Goal: Information Seeking & Learning: Get advice/opinions

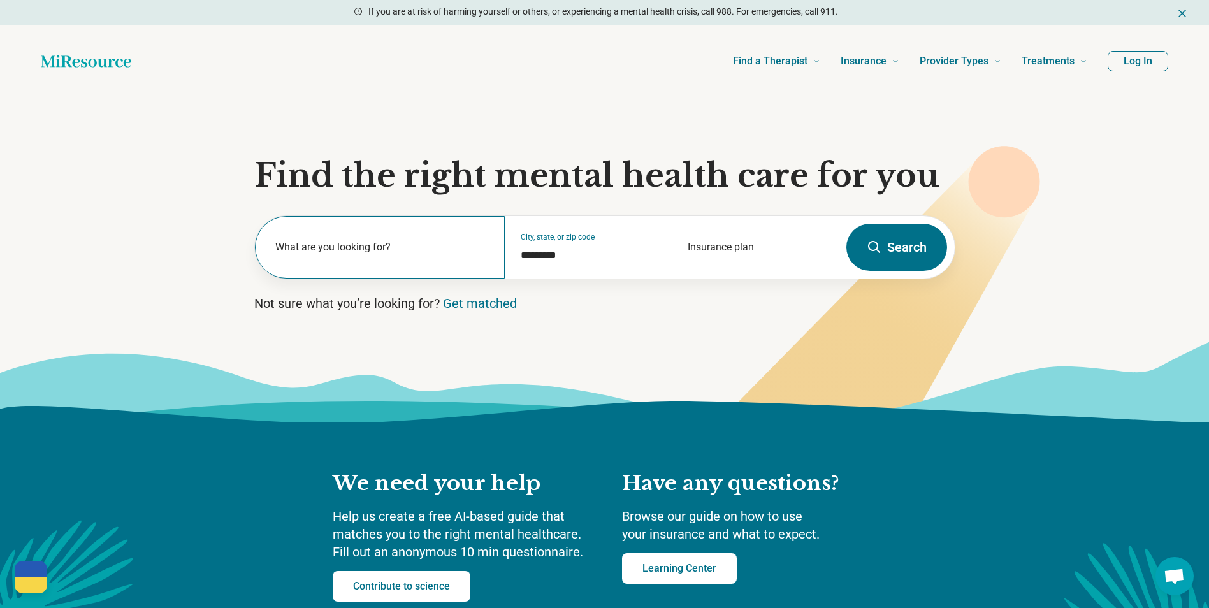
click at [380, 244] on label "What are you looking for?" at bounding box center [382, 247] width 215 height 15
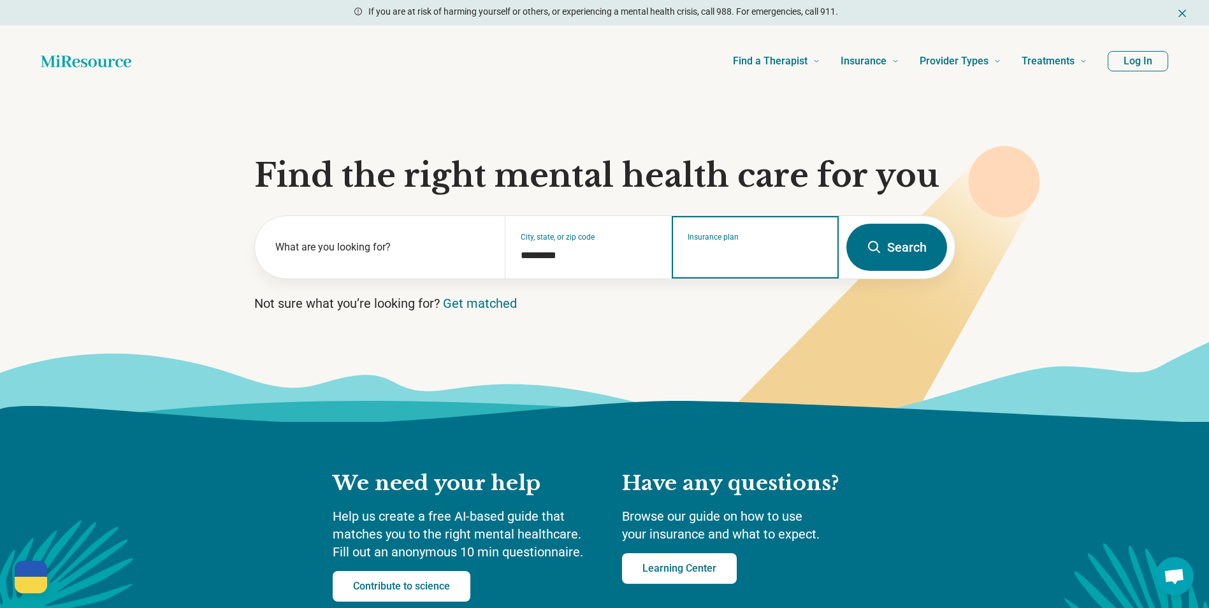
click at [751, 253] on input "Insurance plan" at bounding box center [756, 255] width 136 height 15
type input "**********"
click at [774, 310] on div "Blue Cross Blue Shield" at bounding box center [740, 301] width 136 height 25
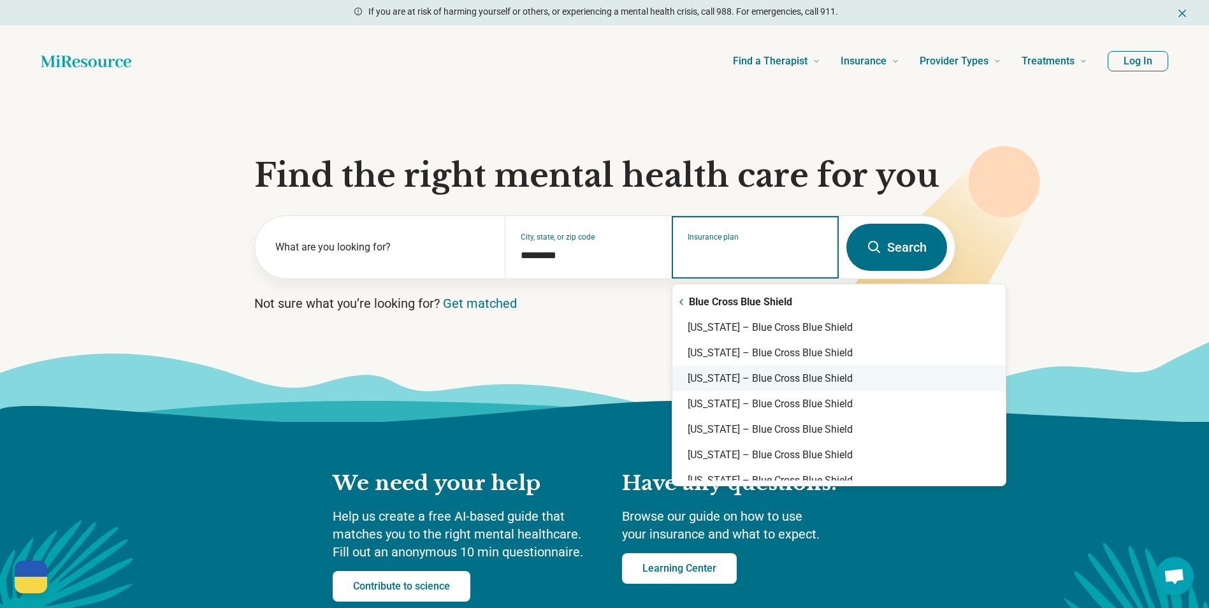
click at [772, 377] on div "[US_STATE] – Blue Cross Blue Shield" at bounding box center [838, 378] width 333 height 25
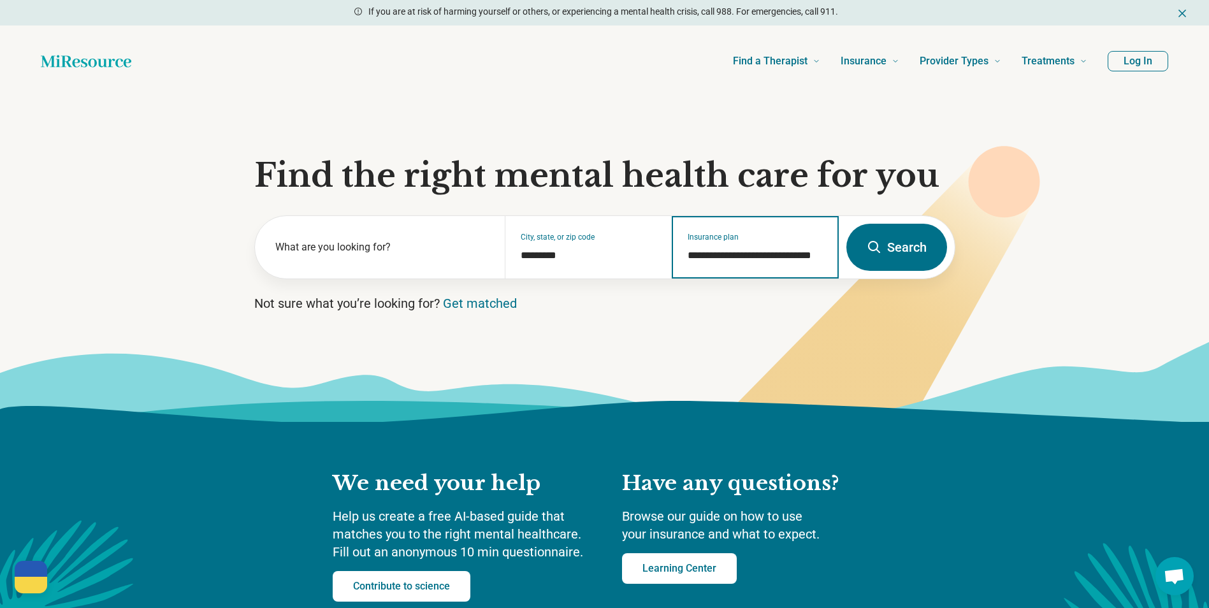
type input "**********"
click at [904, 235] on button "Search" at bounding box center [896, 247] width 101 height 47
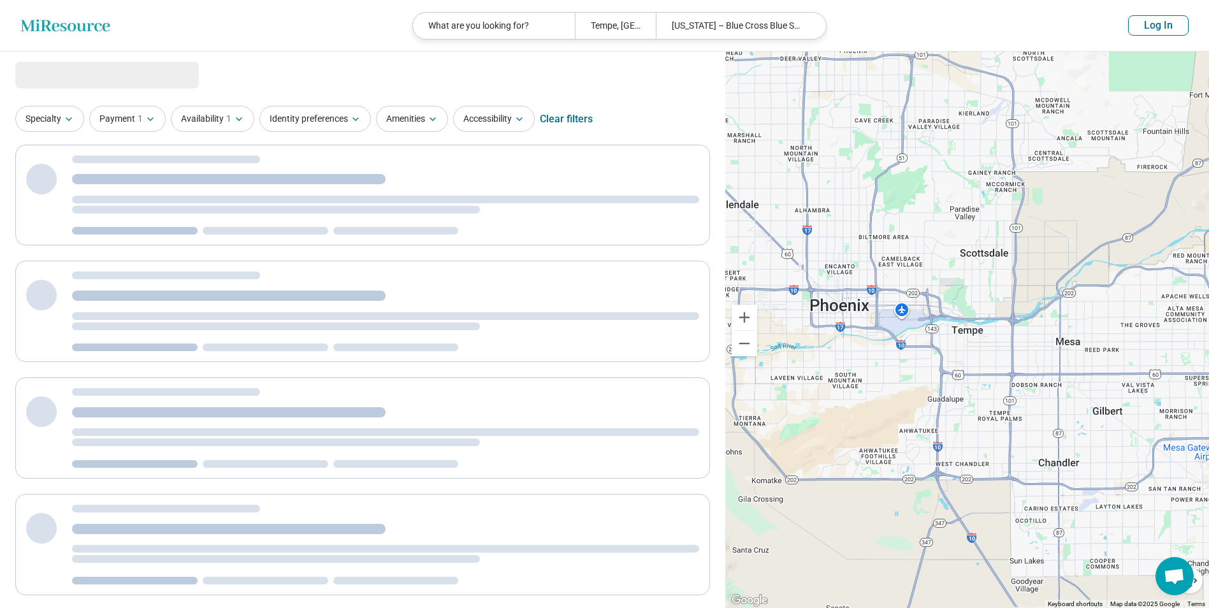
select select "***"
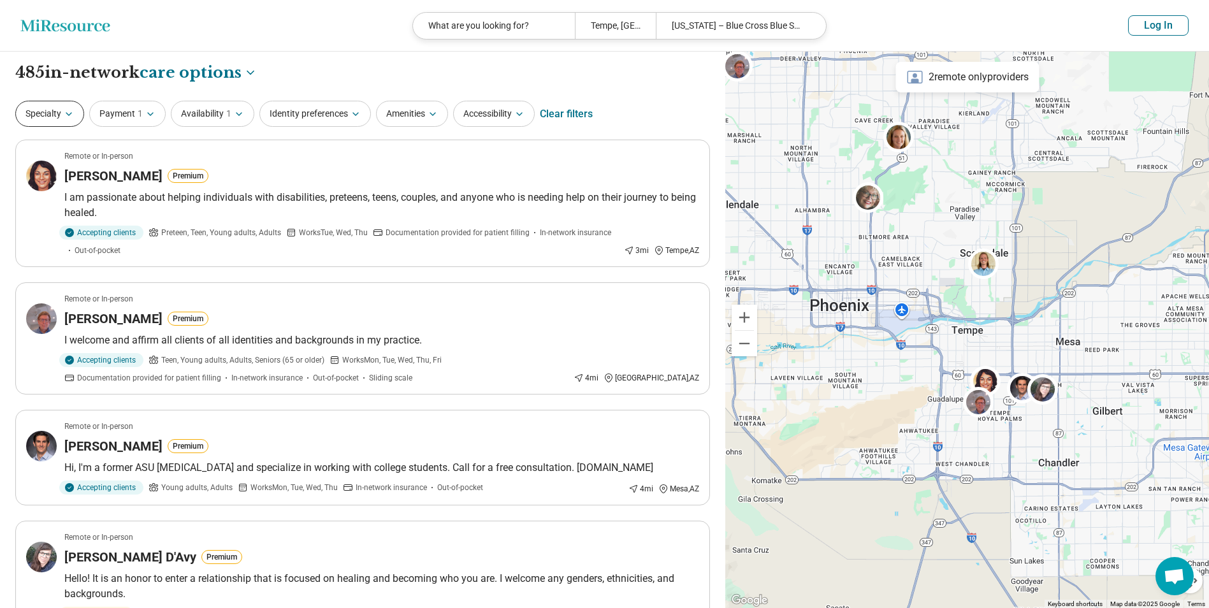
click at [54, 109] on button "Specialty" at bounding box center [49, 114] width 69 height 26
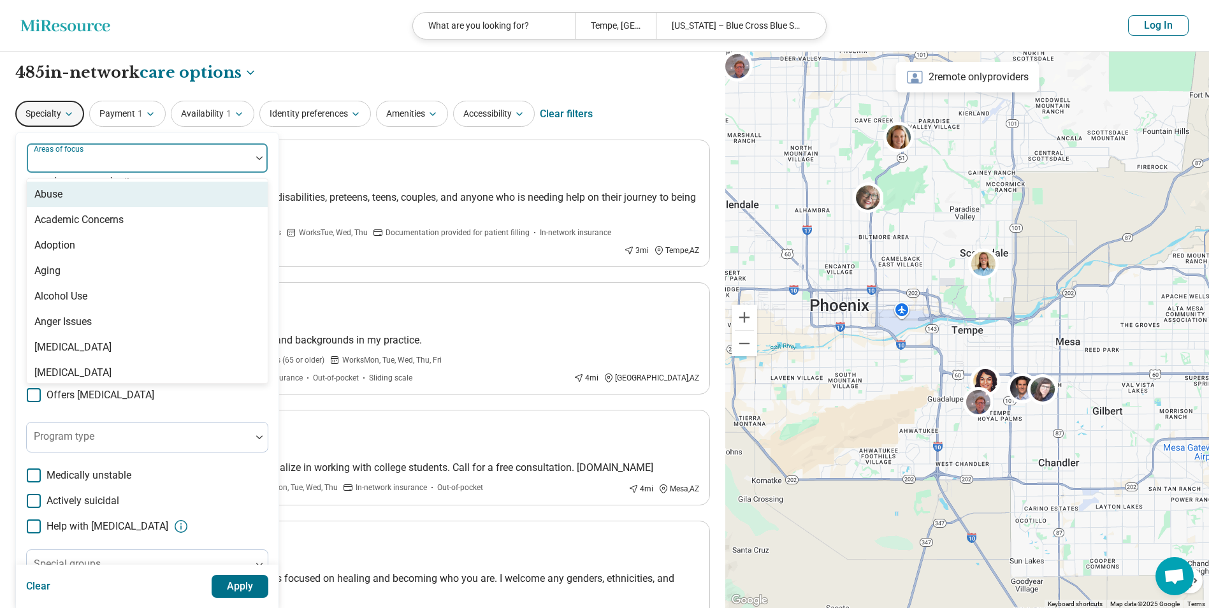
click at [95, 161] on div "Areas of focus" at bounding box center [147, 158] width 242 height 31
type input "*******"
click at [87, 192] on div "Anxiety" at bounding box center [147, 194] width 241 height 25
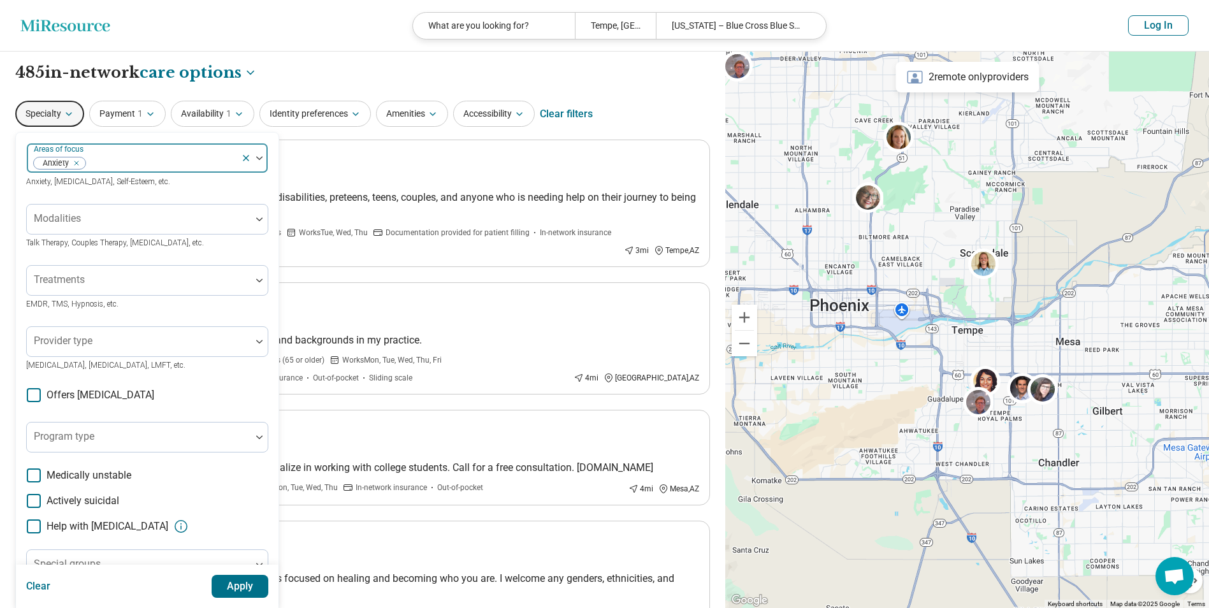
click at [167, 154] on div "Anxiety" at bounding box center [134, 158] width 214 height 28
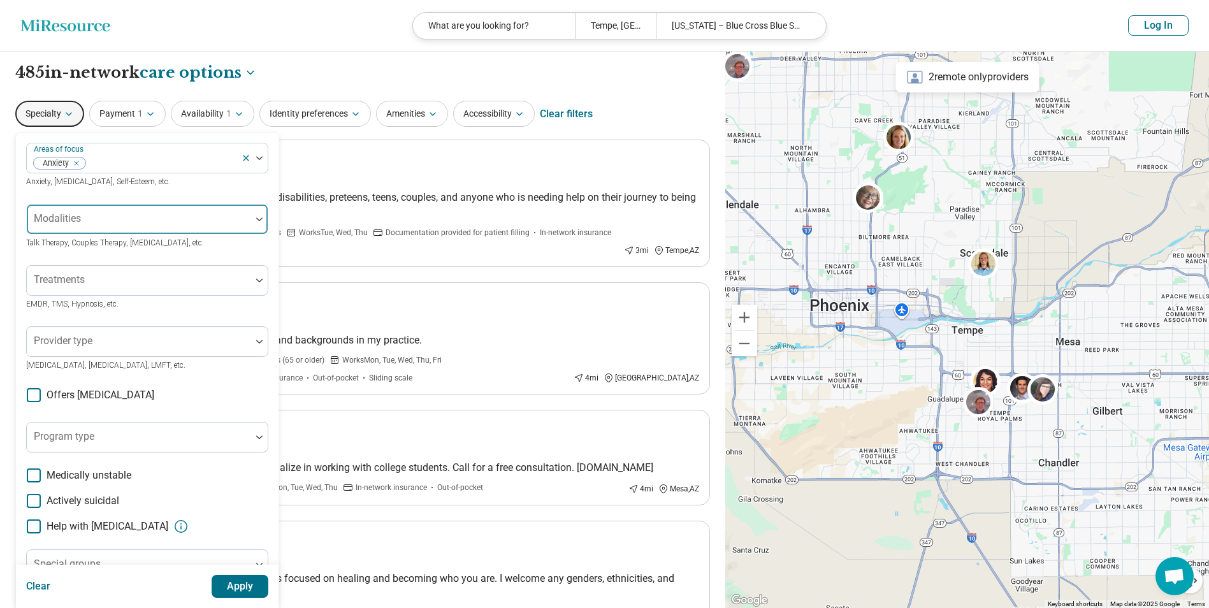
click at [126, 221] on div at bounding box center [139, 224] width 214 height 18
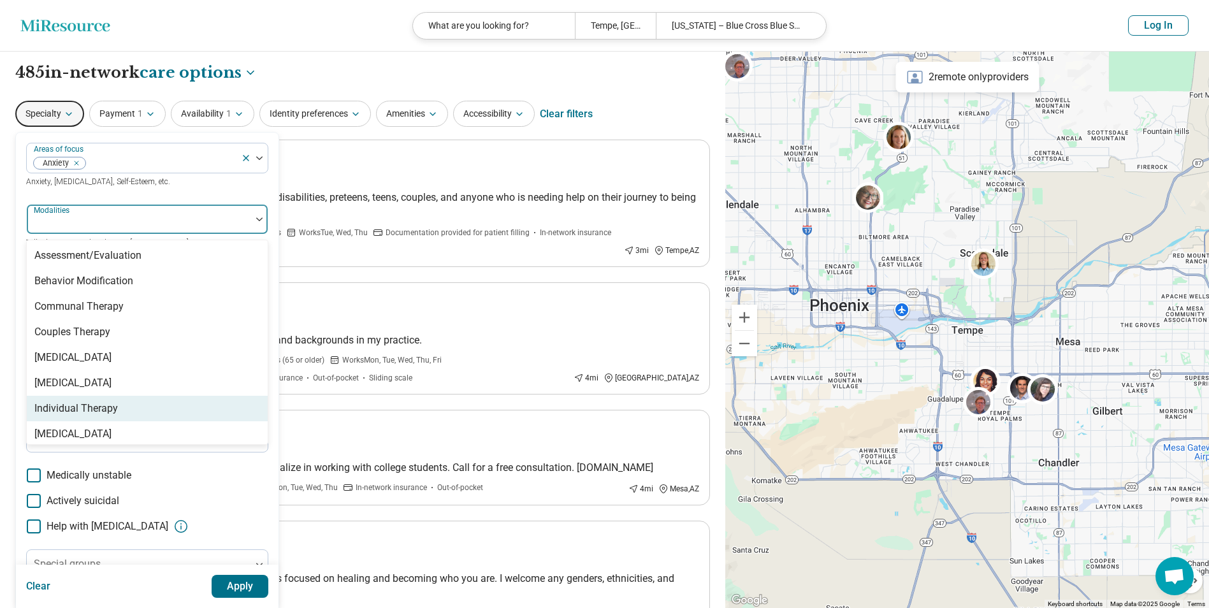
click at [133, 403] on div "Individual Therapy" at bounding box center [147, 408] width 241 height 25
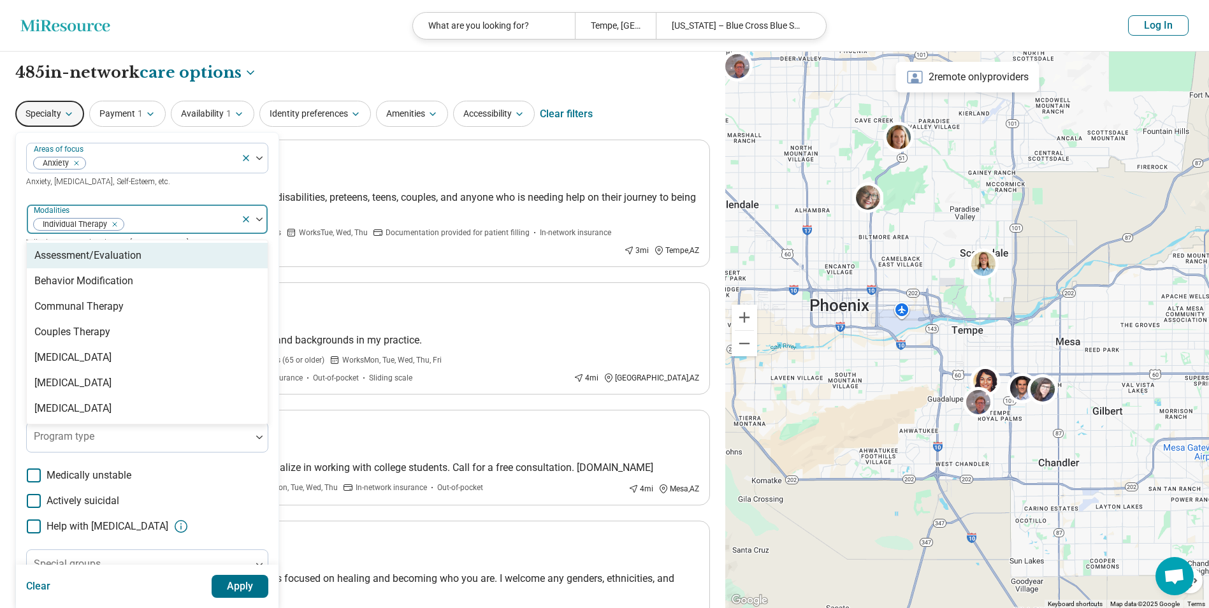
click at [181, 213] on div "Individual Therapy" at bounding box center [134, 219] width 214 height 28
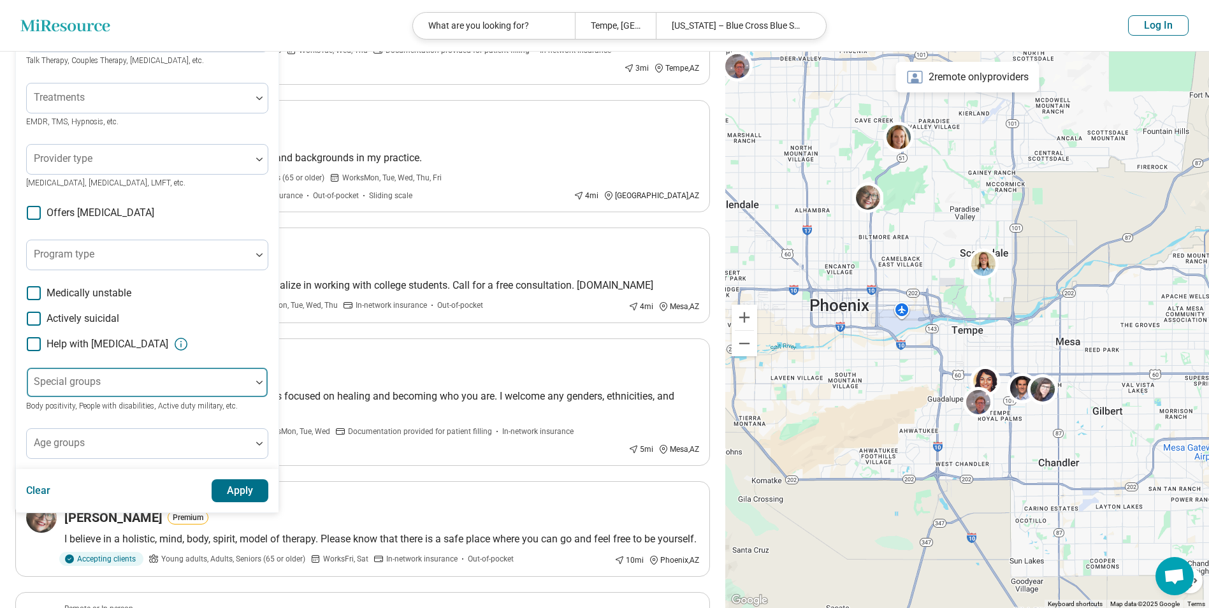
scroll to position [255, 0]
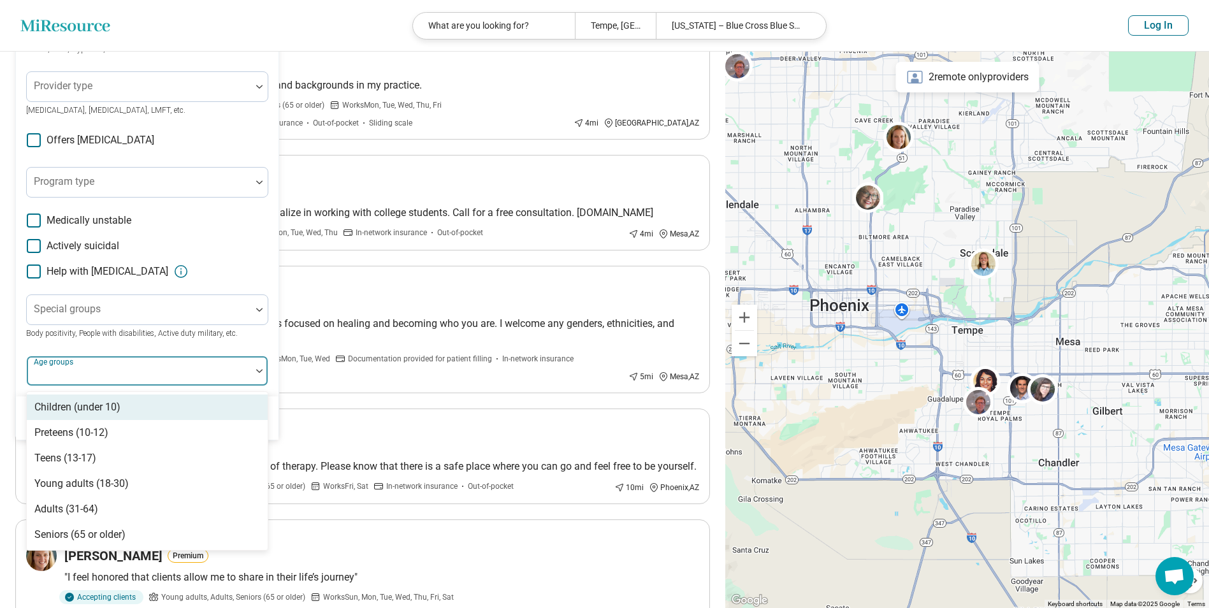
click at [127, 364] on div at bounding box center [139, 371] width 224 height 28
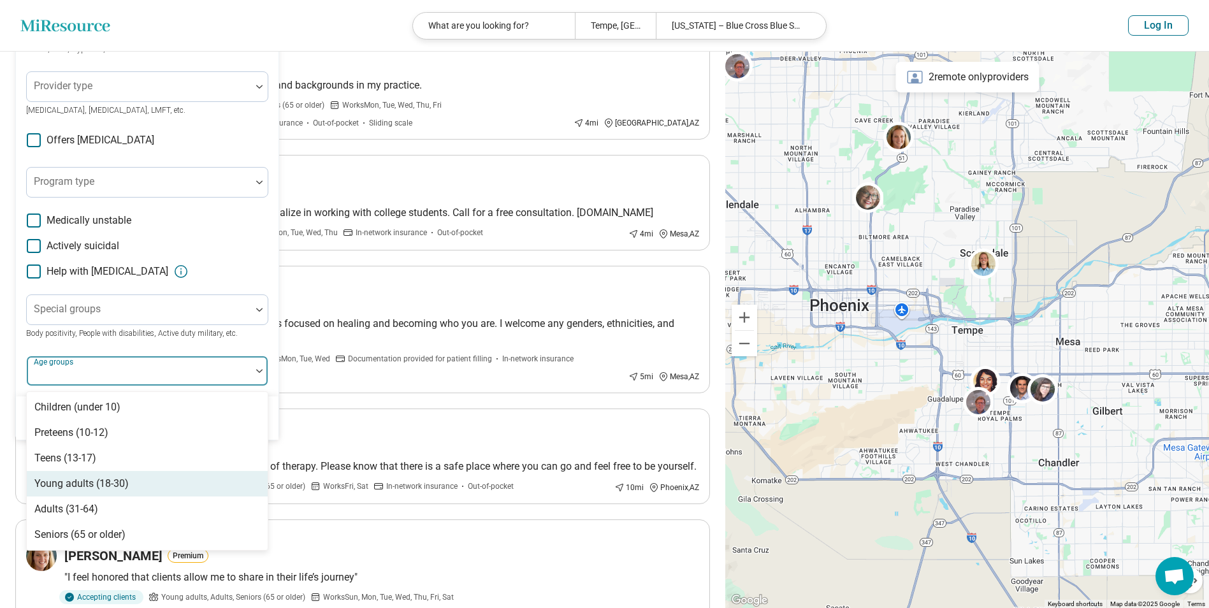
click at [99, 490] on div "Young adults (18-30)" at bounding box center [81, 483] width 94 height 15
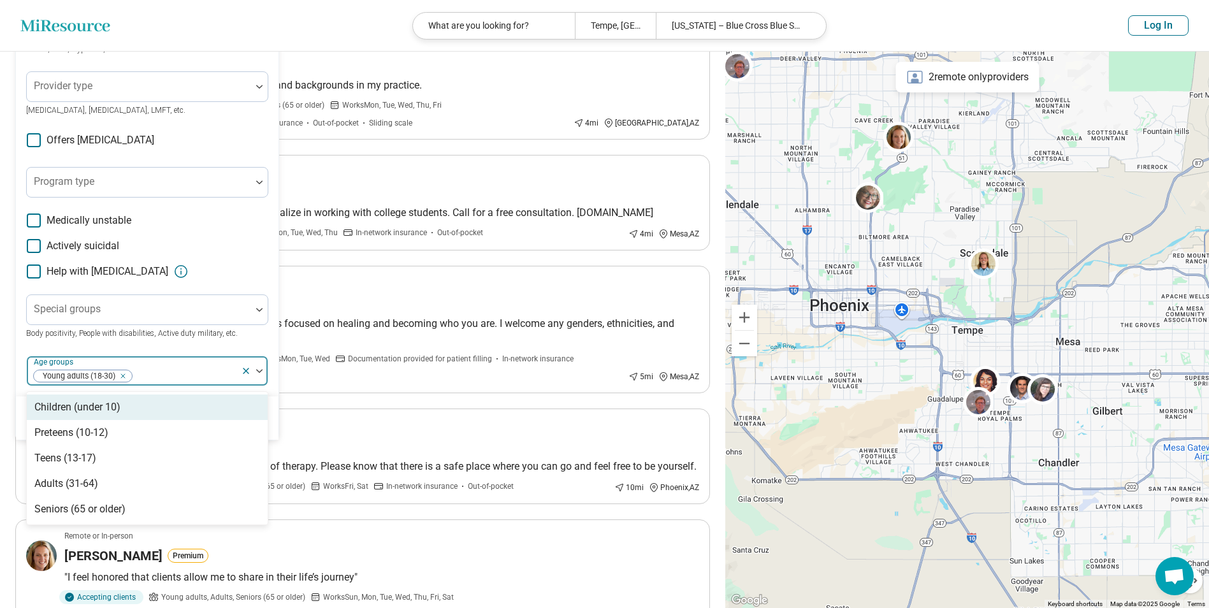
click at [206, 365] on div "Young adults (18-30)" at bounding box center [134, 371] width 214 height 28
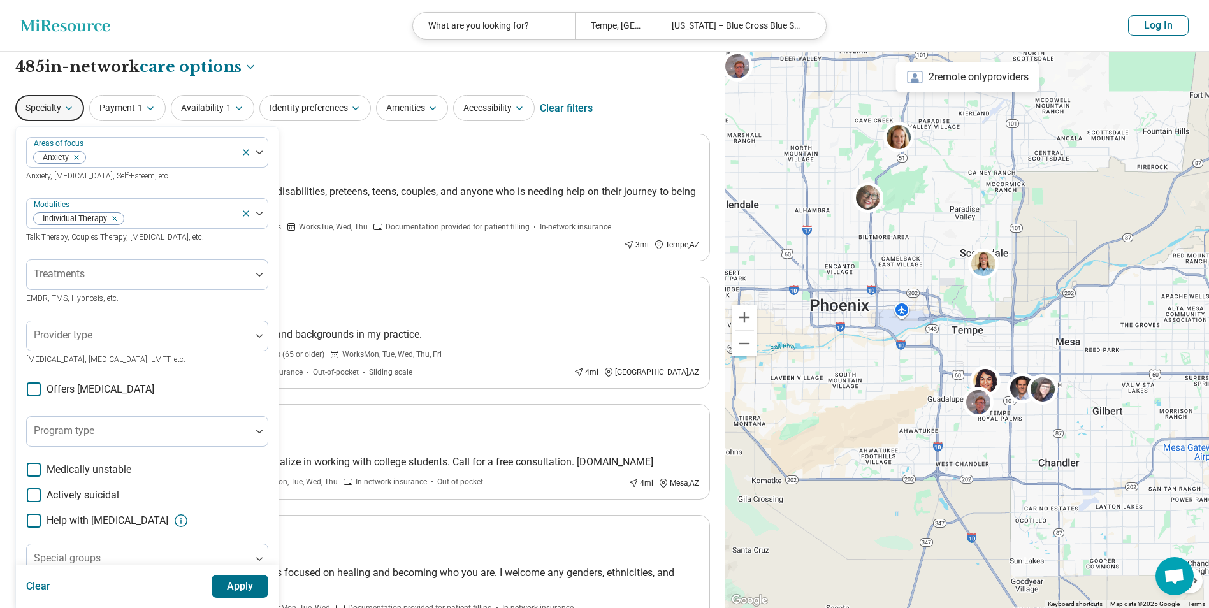
scroll to position [0, 0]
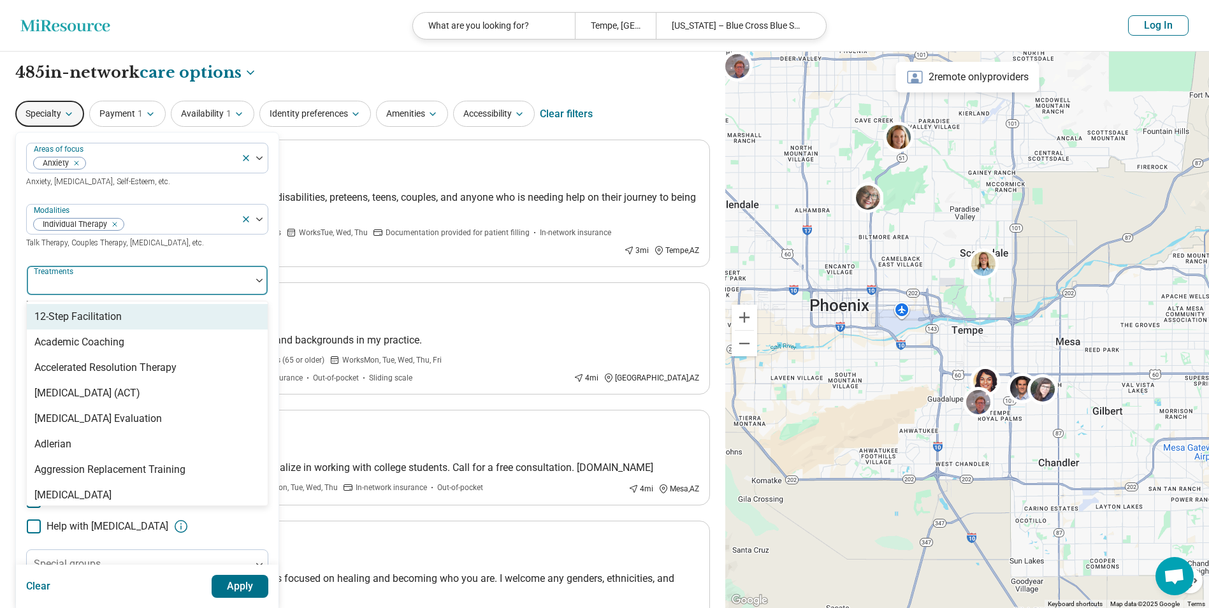
click at [182, 284] on div at bounding box center [139, 286] width 214 height 18
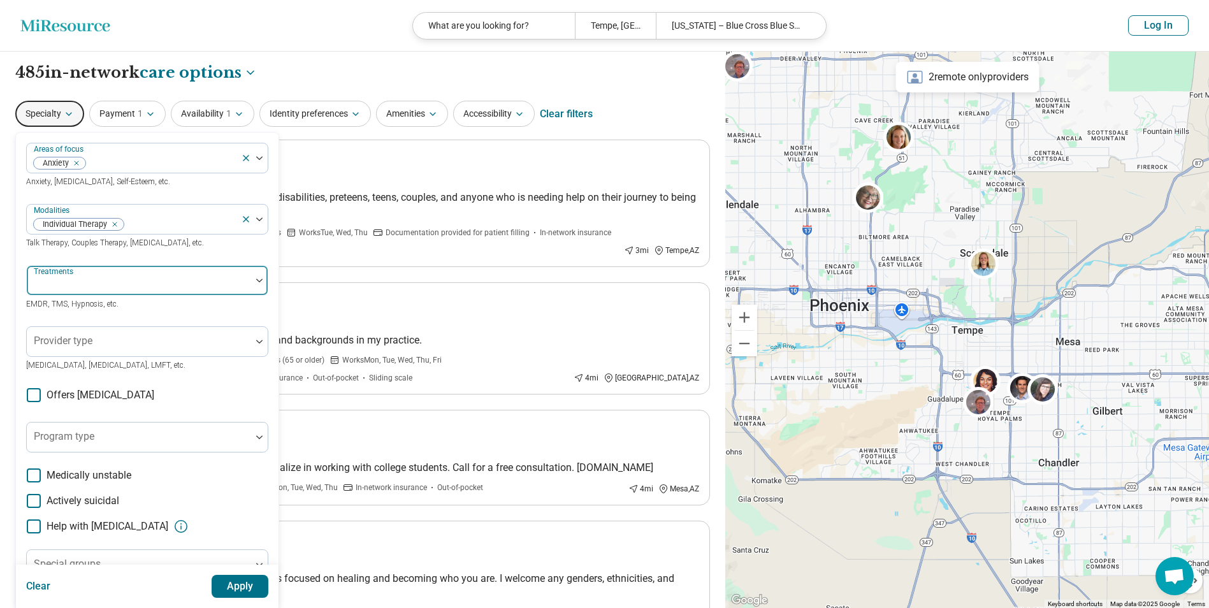
click at [182, 284] on div at bounding box center [139, 286] width 214 height 18
click at [242, 591] on button "Apply" at bounding box center [240, 586] width 57 height 23
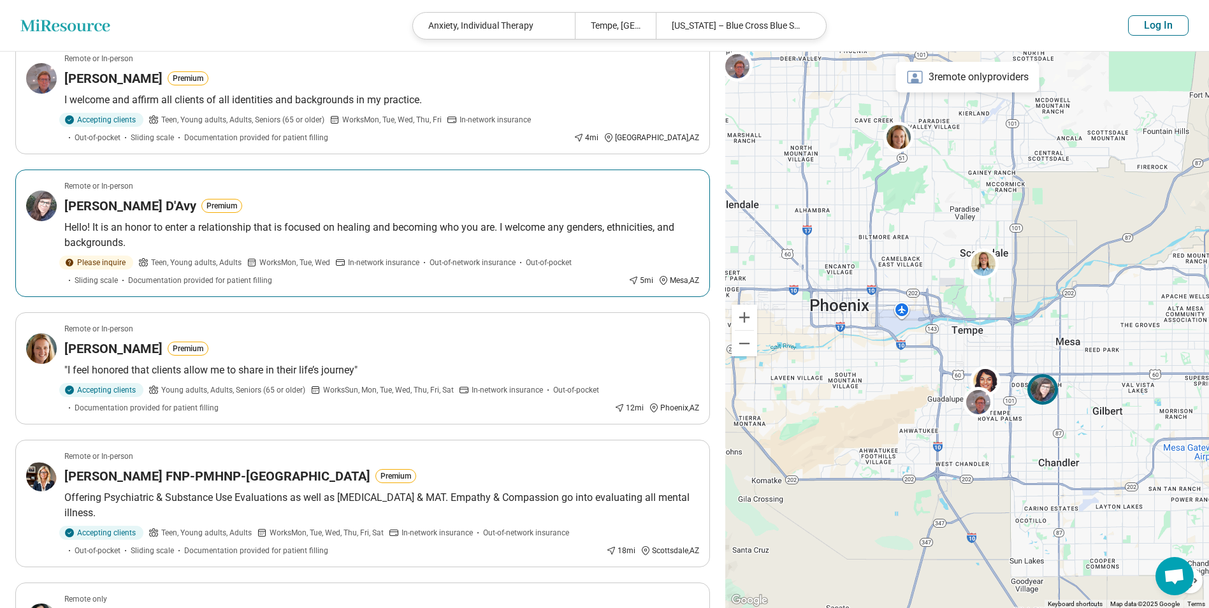
scroll to position [127, 0]
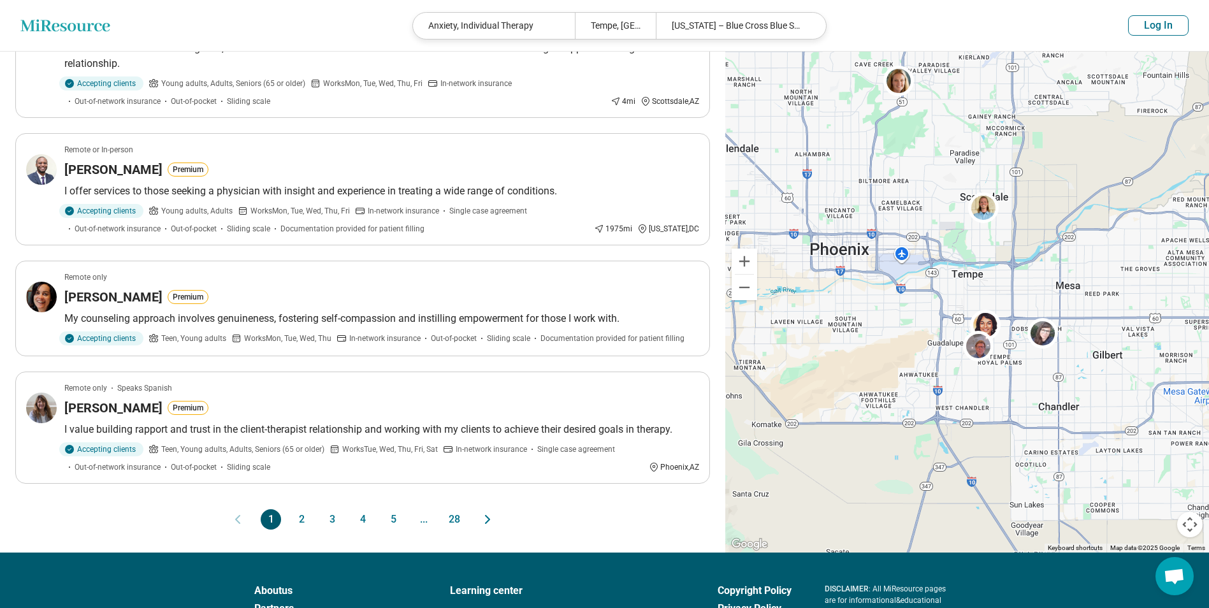
scroll to position [1020, 0]
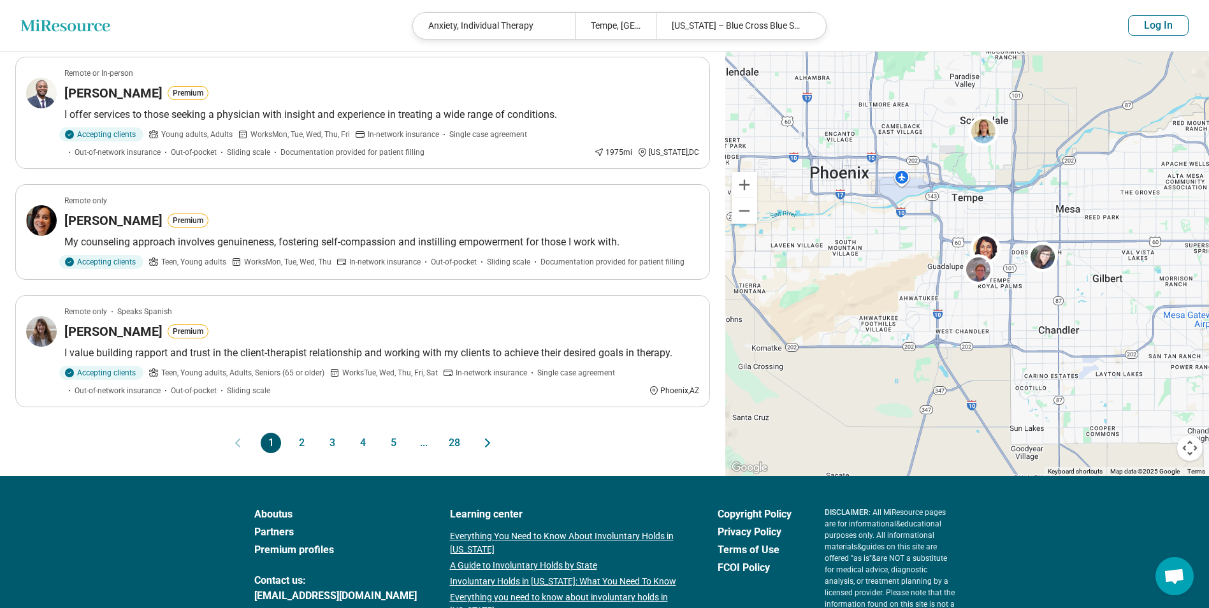
click at [298, 445] on button "2" at bounding box center [301, 443] width 20 height 20
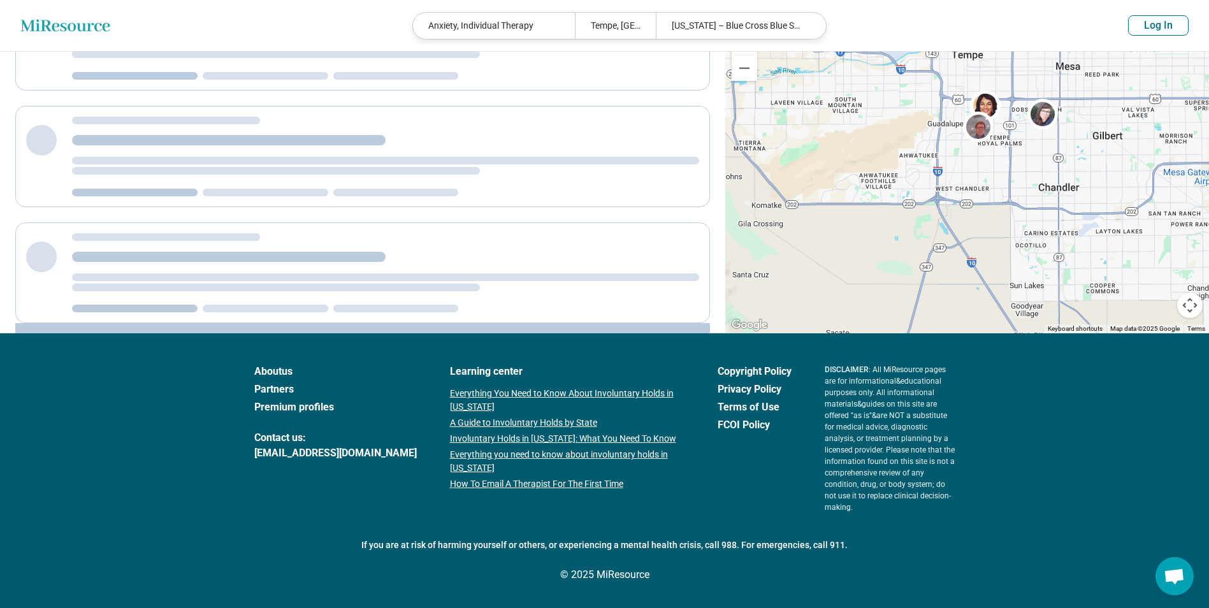
scroll to position [0, 0]
